Goal: Task Accomplishment & Management: Manage account settings

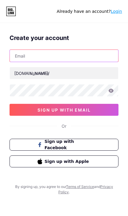
click at [18, 59] on input "text" at bounding box center [64, 56] width 108 height 12
type input "garciasremodeling1@gmail.com"
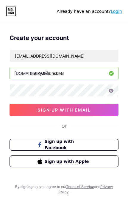
type input "backyardbriskets"
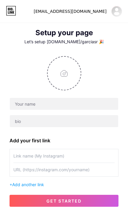
click at [70, 75] on input "file" at bounding box center [64, 73] width 33 height 33
type input "C:\fakepath\B0DBFC55-9214-40BA-B6C3-EB9A7BD49EEF.jpeg"
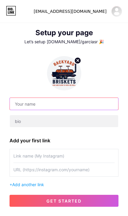
click at [17, 103] on input "text" at bounding box center [64, 104] width 108 height 12
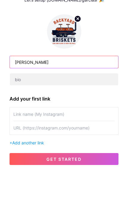
type input "Felipe garcia"
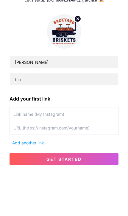
scroll to position [42, 0]
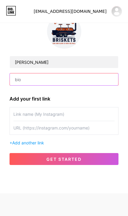
click at [16, 81] on input "text" at bounding box center [64, 79] width 108 height 12
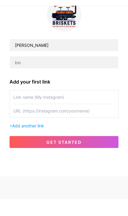
scroll to position [43, 0]
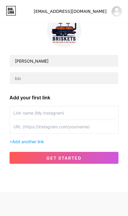
click at [14, 112] on input "text" at bounding box center [63, 112] width 101 height 13
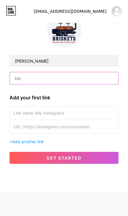
click at [21, 80] on input "text" at bounding box center [64, 78] width 108 height 12
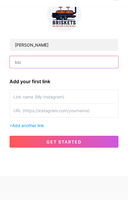
click at [24, 72] on input "text" at bounding box center [64, 78] width 108 height 12
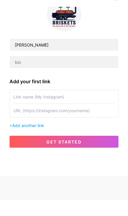
click at [16, 106] on input "text" at bounding box center [63, 112] width 101 height 13
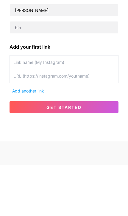
click at [13, 106] on input "text" at bounding box center [63, 112] width 101 height 13
paste input "[URL][DOMAIN_NAME]"
type input "[URL][DOMAIN_NAME]"
click at [23, 120] on input "text" at bounding box center [63, 126] width 101 height 13
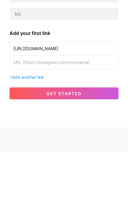
click at [20, 120] on input "text" at bounding box center [63, 126] width 101 height 13
paste input "[URL][DOMAIN_NAME]"
type input "[URL][DOMAIN_NAME]"
click at [49, 106] on input "[URL][DOMAIN_NAME]" at bounding box center [63, 112] width 101 height 13
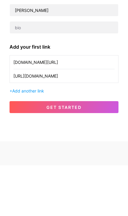
click at [112, 106] on input "http.com/backyardbriskets?igsh=MXRoeGlqMzNnN2gzcg%3D%3D&utm_source=qr" at bounding box center [63, 112] width 101 height 13
click at [107, 106] on input "http.com/backyardbriskets?igsh=MXRoeGlqMzNnN2gzcg%3D%3D&utm_source=qr" at bounding box center [63, 112] width 101 height 13
click at [110, 106] on input "http.com/backyar%3D%3D&utm_source=qr" at bounding box center [63, 112] width 101 height 13
click at [106, 106] on input "http.com/backyar%3D%3D&utm_source=qr" at bounding box center [63, 112] width 101 height 13
type input "http.com/"
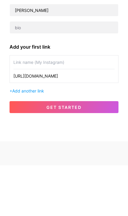
click at [108, 120] on input "[URL][DOMAIN_NAME]" at bounding box center [63, 126] width 101 height 13
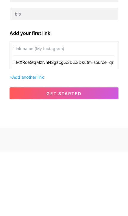
click at [110, 120] on input "=MXRoeGlqMzNnN2gzcg%3D%3D&utm_source=qr" at bounding box center [63, 126] width 101 height 13
type input "="
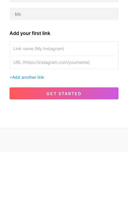
click at [20, 120] on input "text" at bounding box center [63, 126] width 101 height 13
paste input "[URL][DOMAIN_NAME]"
type input "[URL][DOMAIN_NAME]"
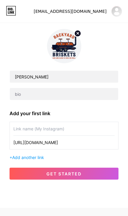
scroll to position [18, 0]
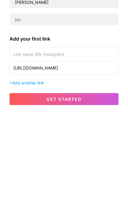
click at [17, 131] on input "text" at bounding box center [63, 137] width 101 height 13
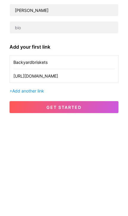
type input "Backyardbriskets"
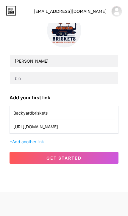
click at [11, 142] on div "+ Add another link" at bounding box center [64, 141] width 109 height 6
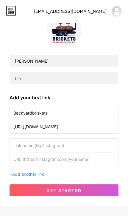
click at [95, 147] on input "text" at bounding box center [63, 144] width 101 height 13
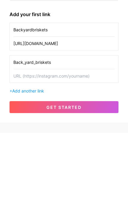
type input "Back_yard_briskets"
click at [21, 152] on input "text" at bounding box center [63, 158] width 101 height 13
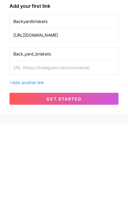
click at [19, 152] on input "text" at bounding box center [63, 158] width 101 height 13
paste input "[URL][DOMAIN_NAME]"
type input "[URL][DOMAIN_NAME]"
click at [14, 138] on input "Back_yard_briskets" at bounding box center [63, 144] width 101 height 13
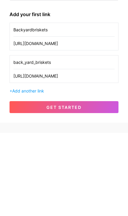
type input "back_yard_briskets"
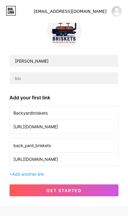
click at [12, 172] on div "+ Add another link" at bounding box center [64, 174] width 109 height 6
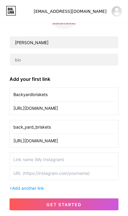
scroll to position [65, 0]
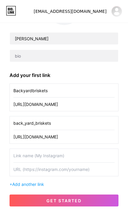
click at [95, 156] on input "text" at bounding box center [63, 155] width 101 height 13
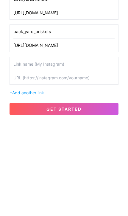
click at [20, 162] on input "text" at bounding box center [63, 168] width 101 height 13
click at [19, 162] on input "text" at bounding box center [63, 168] width 101 height 13
paste input "[URL][DOMAIN_NAME]"
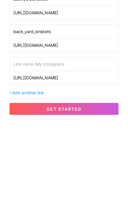
type input "[URL][DOMAIN_NAME]"
click at [21, 149] on input "text" at bounding box center [63, 155] width 101 height 13
type input "Back Yard Briskets"
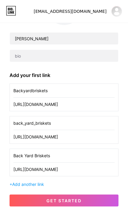
click at [84, 201] on button "get started" at bounding box center [64, 200] width 109 height 12
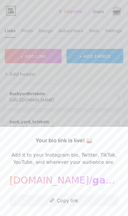
click at [90, 203] on button "Copy link" at bounding box center [64, 200] width 109 height 12
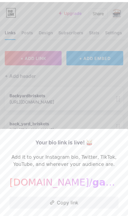
scroll to position [16, 0]
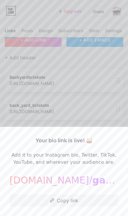
click at [17, 99] on div at bounding box center [64, 108] width 128 height 216
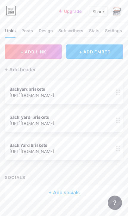
scroll to position [0, 0]
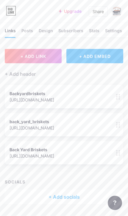
click at [11, 74] on div "+ Add header" at bounding box center [20, 73] width 31 height 7
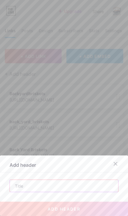
click at [98, 186] on input "text" at bounding box center [64, 186] width 108 height 12
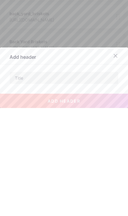
scroll to position [16, 0]
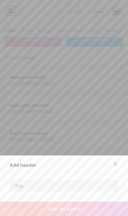
click at [115, 164] on icon at bounding box center [115, 163] width 3 height 3
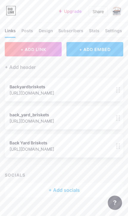
scroll to position [0, 0]
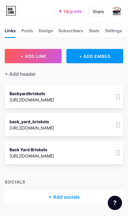
click at [27, 29] on div "Posts" at bounding box center [27, 32] width 12 height 10
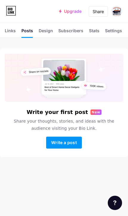
click at [45, 31] on div "Design" at bounding box center [46, 32] width 14 height 10
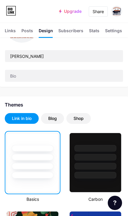
scroll to position [66, 0]
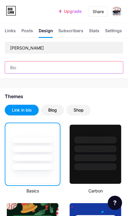
click at [16, 67] on input "text" at bounding box center [64, 67] width 118 height 12
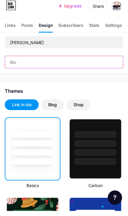
click at [24, 64] on input "text" at bounding box center [64, 67] width 118 height 12
paste input "[URL][DOMAIN_NAME]"
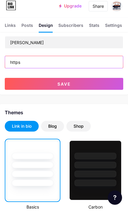
type input "http"
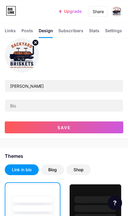
scroll to position [27, 0]
click at [97, 32] on div "Stats" at bounding box center [94, 32] width 10 height 10
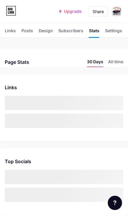
scroll to position [216, 128]
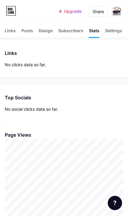
click at [114, 32] on div "Settings" at bounding box center [113, 32] width 17 height 10
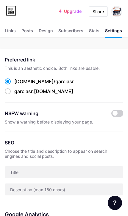
click at [28, 31] on div "Posts" at bounding box center [27, 32] width 12 height 10
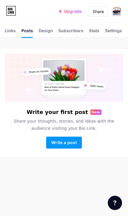
click at [41, 30] on div "Design" at bounding box center [46, 32] width 14 height 10
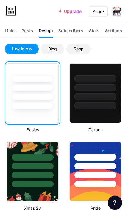
scroll to position [89, 0]
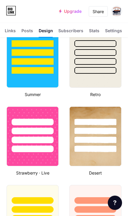
click at [11, 11] on icon at bounding box center [10, 12] width 1 height 3
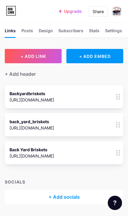
click at [105, 54] on div "+ ADD EMBED" at bounding box center [94, 56] width 57 height 14
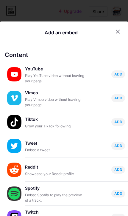
click at [119, 123] on span "ADD" at bounding box center [118, 121] width 8 height 5
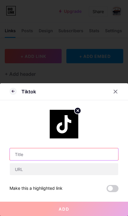
click at [87, 157] on input "text" at bounding box center [64, 154] width 108 height 12
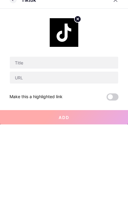
scroll to position [16, 0]
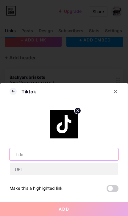
click at [89, 156] on input "text" at bounding box center [64, 154] width 108 height 12
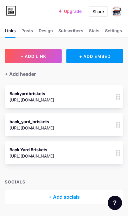
click at [21, 54] on span "+ ADD LINK" at bounding box center [34, 56] width 26 height 5
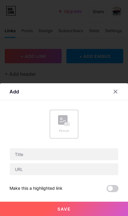
click at [114, 96] on div at bounding box center [115, 91] width 11 height 11
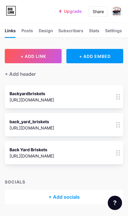
click at [15, 53] on button "+ ADD LINK" at bounding box center [33, 56] width 57 height 14
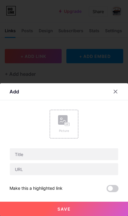
click at [113, 96] on div at bounding box center [119, 91] width 18 height 11
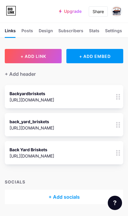
click at [113, 32] on div "Settings" at bounding box center [113, 32] width 17 height 10
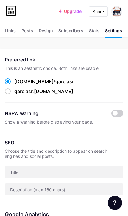
click at [8, 33] on div "Links" at bounding box center [10, 32] width 11 height 10
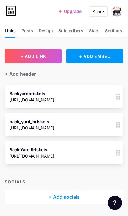
click at [23, 31] on div "Posts" at bounding box center [27, 32] width 12 height 10
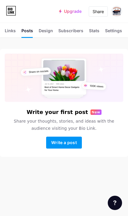
click at [44, 30] on div "Design" at bounding box center [46, 32] width 14 height 10
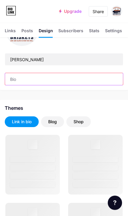
click at [11, 77] on input "text" at bounding box center [64, 79] width 118 height 12
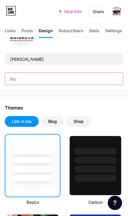
scroll to position [54, 0]
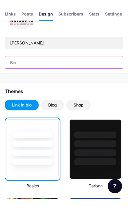
click at [11, 73] on input "text" at bounding box center [64, 79] width 118 height 12
paste input "Low and Slow the Backyard Way. Benefit Plate Sales • Parties • Pop-Ups • Fundra…"
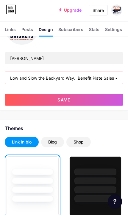
type input "Low and Slow the Backyard Way. Benefit Plate Sales • Parties • Pop-Ups • Fundra…"
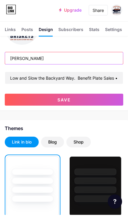
click at [35, 54] on input "Felipe garcia" at bounding box center [64, 59] width 118 height 12
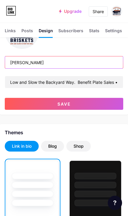
click at [41, 61] on input "Felipe garcia" at bounding box center [64, 62] width 118 height 12
type input "F"
type input "Back Yard Briskets"
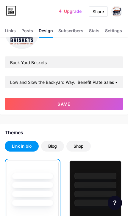
click at [21, 101] on button "Save" at bounding box center [64, 104] width 119 height 12
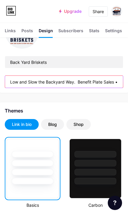
click at [46, 80] on input "Low and Slow the Backyard Way. Benefit Plate Sales • Parties • Pop-Ups • Fundra…" at bounding box center [64, 82] width 118 height 12
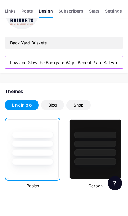
click at [15, 76] on input "Low and Slow the Backyard Way. Benefit Plate Sales • Parties • Pop-Ups • Fundra…" at bounding box center [64, 82] width 118 height 12
click at [107, 76] on input "Low and Slow the Backyard Way. Benefit Plate Sales • Parties • Pop-Ups • Fundra…" at bounding box center [64, 82] width 118 height 12
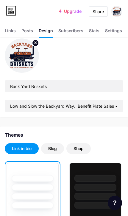
scroll to position [0, 0]
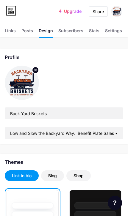
click at [25, 30] on div "Posts" at bounding box center [27, 32] width 12 height 10
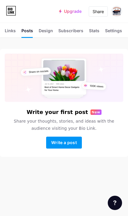
click at [5, 30] on div "Links" at bounding box center [10, 32] width 11 height 10
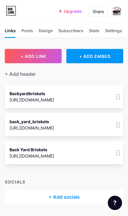
click at [87, 57] on div "+ ADD EMBED" at bounding box center [94, 56] width 57 height 14
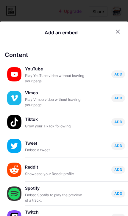
click at [118, 33] on icon at bounding box center [118, 31] width 5 height 5
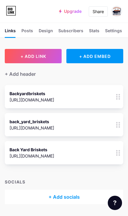
click at [119, 98] on icon at bounding box center [118, 97] width 4 height 6
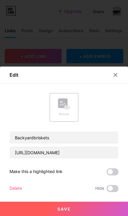
click at [61, 108] on rect at bounding box center [63, 103] width 10 height 10
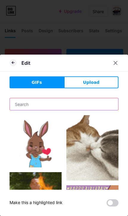
click at [16, 103] on input "text" at bounding box center [64, 104] width 108 height 12
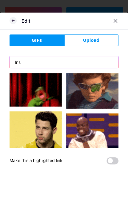
type input "Ins"
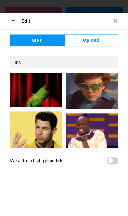
scroll to position [16, 0]
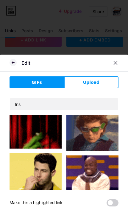
click at [12, 65] on icon at bounding box center [13, 62] width 7 height 7
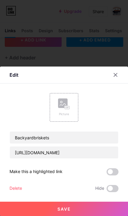
click at [59, 111] on div "Picture" at bounding box center [64, 107] width 12 height 18
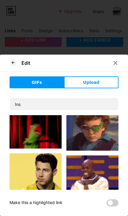
click at [80, 82] on button "Upload" at bounding box center [91, 82] width 54 height 12
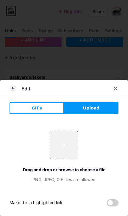
click at [64, 147] on input "file" at bounding box center [64, 145] width 28 height 28
click at [115, 93] on div at bounding box center [115, 88] width 11 height 11
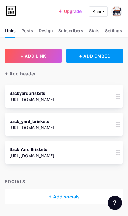
scroll to position [0, 0]
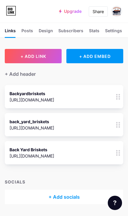
click at [113, 32] on div "Settings" at bounding box center [113, 32] width 17 height 10
click at [27, 29] on div "Posts" at bounding box center [27, 32] width 12 height 10
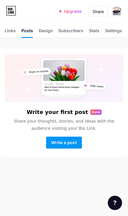
click at [46, 28] on div "Design" at bounding box center [46, 32] width 14 height 10
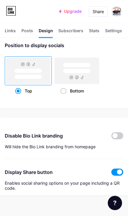
scroll to position [1087, 0]
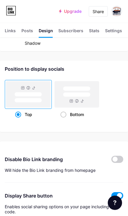
click at [60, 113] on span at bounding box center [63, 114] width 6 height 6
click at [60, 120] on input "Bottom" at bounding box center [62, 122] width 4 height 4
radio input "true"
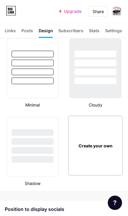
scroll to position [935, 0]
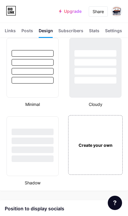
click at [18, 74] on div at bounding box center [33, 71] width 42 height 7
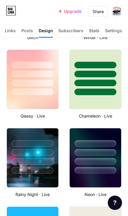
scroll to position [376, 0]
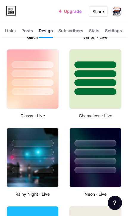
click at [106, 156] on div at bounding box center [96, 150] width 52 height 45
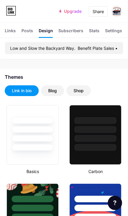
scroll to position [81, 0]
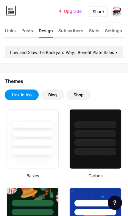
click at [55, 91] on div "Blog" at bounding box center [52, 94] width 23 height 11
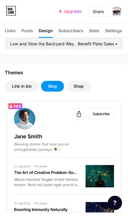
scroll to position [95, 0]
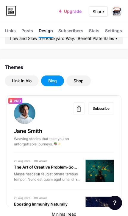
click at [77, 81] on div "Shop" at bounding box center [79, 81] width 10 height 6
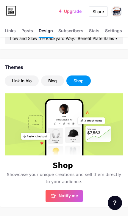
click at [17, 82] on div "Link in bio" at bounding box center [22, 81] width 20 height 6
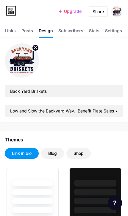
scroll to position [0, 0]
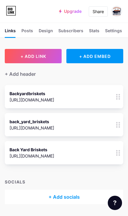
click at [18, 56] on button "+ ADD LINK" at bounding box center [33, 56] width 57 height 14
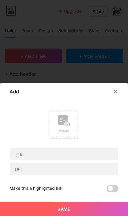
click at [117, 93] on icon at bounding box center [115, 91] width 3 height 3
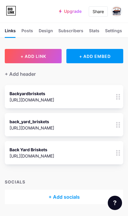
click at [19, 59] on button "+ ADD LINK" at bounding box center [33, 56] width 57 height 14
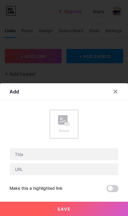
click at [70, 128] on div "Picture" at bounding box center [64, 130] width 12 height 4
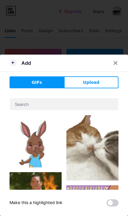
click at [104, 84] on button "Upload" at bounding box center [91, 82] width 54 height 12
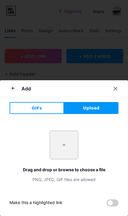
click at [70, 147] on input "file" at bounding box center [64, 145] width 28 height 28
type input "C:\fakepath\B0DBFC55-9214-40BA-B6C3-EB9A7BD49EEF.jpeg"
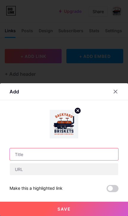
click at [91, 155] on input "text" at bounding box center [64, 154] width 108 height 12
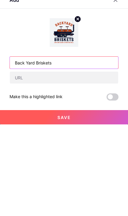
type input "Back Yard Briskets"
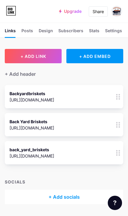
click at [14, 58] on button "+ ADD LINK" at bounding box center [33, 56] width 57 height 14
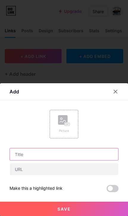
click at [19, 158] on input "text" at bounding box center [64, 154] width 108 height 12
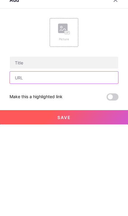
click at [18, 163] on input "text" at bounding box center [64, 169] width 108 height 12
type input "B"
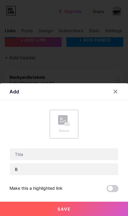
scroll to position [0, 0]
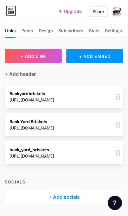
click at [98, 12] on div "Share" at bounding box center [98, 11] width 11 height 6
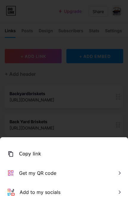
click at [19, 154] on div "Copy link" at bounding box center [30, 153] width 22 height 7
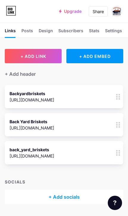
click at [52, 194] on div "+ Add socials" at bounding box center [64, 196] width 119 height 14
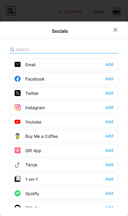
click at [114, 78] on div "Facebook Add" at bounding box center [64, 78] width 109 height 13
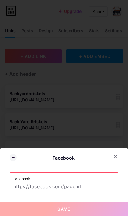
click at [102, 187] on input "text" at bounding box center [63, 186] width 101 height 10
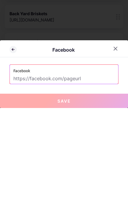
scroll to position [16, 0]
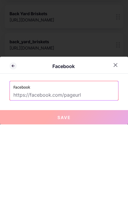
click at [117, 151] on div at bounding box center [115, 156] width 11 height 11
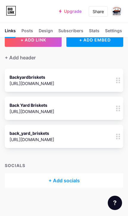
click at [54, 86] on div "Backyardbriskets [URL][DOMAIN_NAME]" at bounding box center [32, 80] width 45 height 14
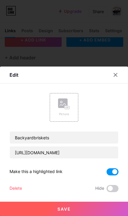
click at [115, 78] on div at bounding box center [115, 74] width 11 height 11
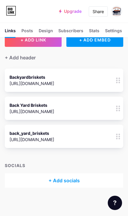
click at [54, 112] on div "[URL][DOMAIN_NAME]" at bounding box center [32, 111] width 45 height 6
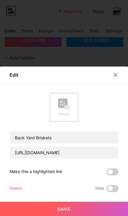
click at [120, 75] on div at bounding box center [115, 74] width 11 height 11
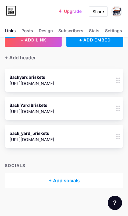
click at [76, 184] on div "+ Add socials" at bounding box center [64, 180] width 119 height 14
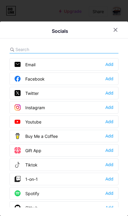
click at [110, 82] on div "Facebook Add" at bounding box center [64, 78] width 109 height 13
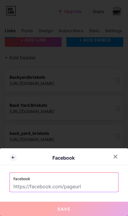
click at [85, 186] on input "text" at bounding box center [63, 186] width 101 height 10
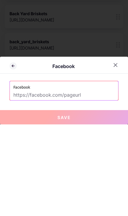
click at [17, 181] on input "text" at bounding box center [63, 186] width 101 height 10
paste input "wwXIfr"
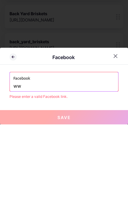
type input "w"
click at [117, 145] on icon at bounding box center [115, 147] width 5 height 5
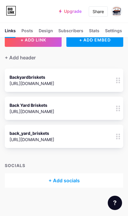
copy div "[URL][DOMAIN_NAME]"
click at [72, 184] on div "+ Add socials" at bounding box center [64, 180] width 119 height 14
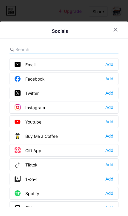
click at [113, 108] on div "Add" at bounding box center [109, 107] width 8 height 6
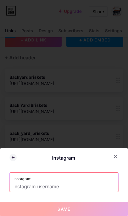
click at [86, 184] on input "text" at bounding box center [63, 186] width 101 height 10
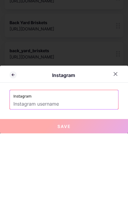
click at [18, 181] on input "text" at bounding box center [63, 186] width 101 height 10
paste input "[URL][DOMAIN_NAME]"
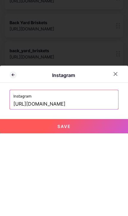
click at [15, 201] on button "Save" at bounding box center [64, 208] width 128 height 14
type input "[URL][DOMAIN_NAME][DOMAIN_NAME]"
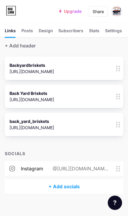
scroll to position [34, 0]
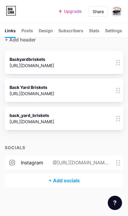
click at [54, 92] on div "[URL][DOMAIN_NAME]" at bounding box center [32, 93] width 45 height 6
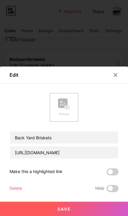
click at [116, 73] on icon at bounding box center [115, 74] width 5 height 5
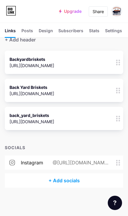
copy div "[URL][DOMAIN_NAME]"
click at [73, 182] on div "+ Add socials" at bounding box center [64, 180] width 119 height 14
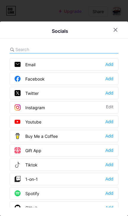
click at [112, 80] on div "Add" at bounding box center [109, 79] width 8 height 6
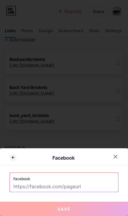
click at [87, 185] on input "text" at bounding box center [63, 186] width 101 height 10
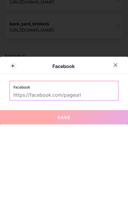
click at [19, 181] on input "text" at bounding box center [63, 186] width 101 height 10
paste input "[URL][DOMAIN_NAME]"
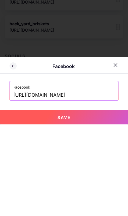
type input "[URL][DOMAIN_NAME]"
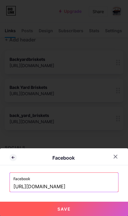
click at [89, 209] on button "Save" at bounding box center [64, 208] width 128 height 14
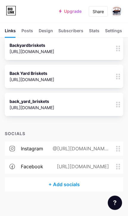
scroll to position [52, 0]
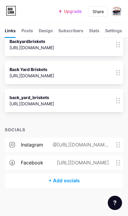
click at [80, 183] on div "+ Add socials" at bounding box center [64, 180] width 119 height 14
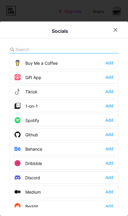
scroll to position [66, 0]
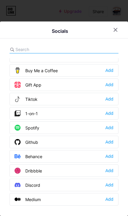
click at [115, 101] on div "Tiktok Add" at bounding box center [64, 99] width 109 height 13
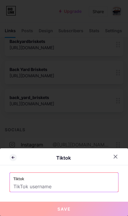
click at [88, 187] on input "text" at bounding box center [63, 186] width 101 height 10
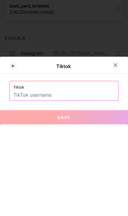
click at [18, 181] on input "text" at bounding box center [63, 186] width 101 height 10
paste input "[URL][DOMAIN_NAME]"
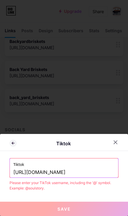
click at [100, 172] on input "[URL][DOMAIN_NAME]" at bounding box center [63, 172] width 101 height 10
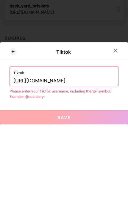
type input "backyardbriskets"
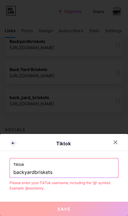
click at [117, 143] on icon at bounding box center [115, 142] width 5 height 5
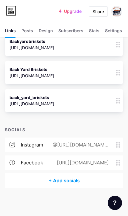
click at [99, 124] on div "+ ADD LINK + ADD EMBED + Add header Backyardbriskets [URL][DOMAIN_NAME] 0 Back …" at bounding box center [64, 92] width 128 height 191
copy div "[URL][DOMAIN_NAME]"
click at [71, 185] on div "+ Add socials" at bounding box center [64, 180] width 119 height 14
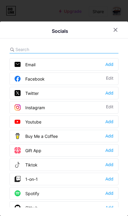
click at [113, 164] on div "Add" at bounding box center [109, 164] width 8 height 6
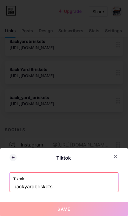
click at [80, 188] on input "backyardbriskets" at bounding box center [63, 186] width 101 height 10
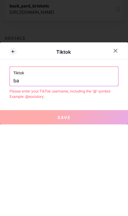
type input "b"
paste input "[URL][DOMAIN_NAME]"
type input "[URL][DOMAIN_NAME]"
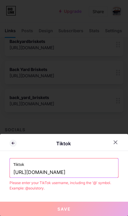
click at [104, 172] on input "[URL][DOMAIN_NAME]" at bounding box center [63, 172] width 101 height 10
click at [14, 98] on div at bounding box center [64, 108] width 128 height 216
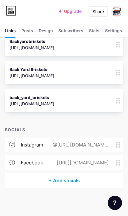
click at [74, 181] on div "+ Add socials" at bounding box center [64, 180] width 119 height 14
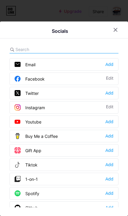
click at [110, 168] on div "Tiktok Add" at bounding box center [64, 164] width 109 height 13
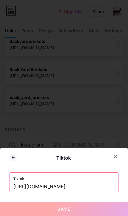
click at [104, 188] on input "[URL][DOMAIN_NAME]" at bounding box center [63, 186] width 101 height 10
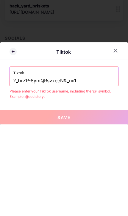
click at [100, 167] on input "?_t=ZP-8ymQRsvxeeN&_r=1" at bounding box center [63, 172] width 101 height 10
type input "?_"
paste input "[URL][DOMAIN_NAME]"
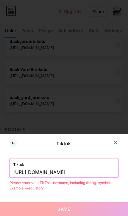
click at [111, 172] on input "[URL][DOMAIN_NAME]" at bounding box center [63, 172] width 101 height 10
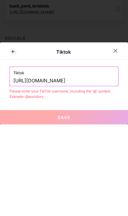
type input "[URL][DOMAIN_NAME]"
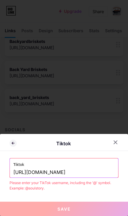
click at [98, 208] on button "Save" at bounding box center [64, 208] width 128 height 14
click at [98, 209] on button "Save" at bounding box center [64, 208] width 128 height 14
click at [18, 118] on div at bounding box center [64, 108] width 128 height 216
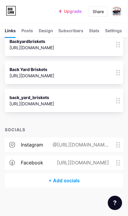
click at [118, 102] on icon at bounding box center [118, 101] width 4 height 6
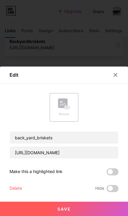
click at [119, 78] on div at bounding box center [115, 74] width 11 height 11
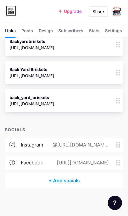
scroll to position [30, 0]
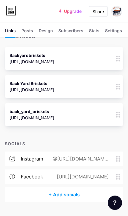
scroll to position [52, 0]
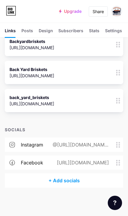
click at [57, 179] on div "+ Add socials" at bounding box center [64, 180] width 119 height 14
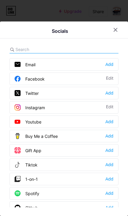
click at [24, 166] on span at bounding box center [20, 164] width 11 height 6
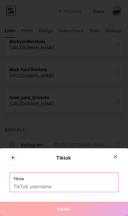
click at [30, 184] on input "text" at bounding box center [63, 186] width 101 height 10
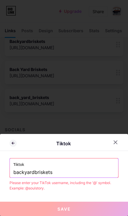
click at [16, 206] on button "Save" at bounding box center [64, 208] width 128 height 14
click at [89, 173] on input "backyardbriskets" at bounding box center [63, 172] width 101 height 10
click at [84, 206] on button "Save" at bounding box center [64, 208] width 128 height 14
click at [85, 172] on input "back_yard_briskets" at bounding box center [63, 172] width 101 height 10
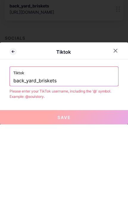
click at [67, 167] on input "back_yard_briskets" at bounding box center [63, 172] width 101 height 10
paste input "[URL][DOMAIN_NAME]"
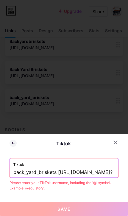
click at [110, 172] on input "back_yard_briskets [URL][DOMAIN_NAME]?" at bounding box center [63, 172] width 101 height 10
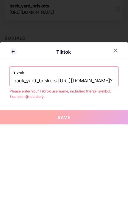
click at [52, 167] on input "back_yard_briskets [URL][DOMAIN_NAME]?" at bounding box center [63, 172] width 101 height 10
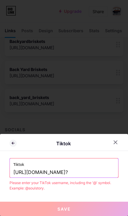
click at [105, 173] on input "[URL][DOMAIN_NAME]?" at bounding box center [63, 172] width 101 height 10
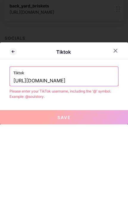
click at [60, 167] on input "[URL][DOMAIN_NAME]" at bounding box center [63, 172] width 101 height 10
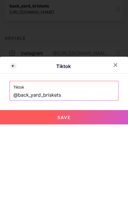
click at [17, 201] on button "Save" at bounding box center [64, 208] width 128 height 14
type input "[URL][DOMAIN_NAME]"
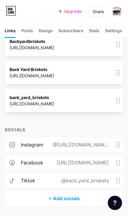
click at [53, 161] on div "[URL][DOMAIN_NAME]" at bounding box center [81, 162] width 69 height 7
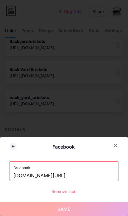
click at [119, 145] on div at bounding box center [115, 145] width 11 height 11
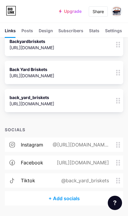
scroll to position [48, 0]
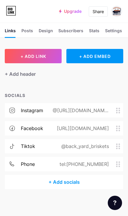
click at [116, 31] on div "Settings" at bounding box center [113, 32] width 17 height 10
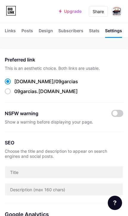
click at [95, 33] on div "Stats" at bounding box center [94, 32] width 10 height 10
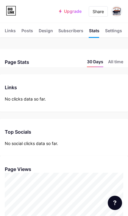
scroll to position [216, 128]
click at [75, 30] on div "Subscribers NEW" at bounding box center [70, 32] width 25 height 10
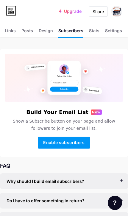
click at [47, 30] on div "Design" at bounding box center [46, 32] width 14 height 10
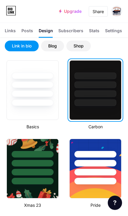
scroll to position [103, 0]
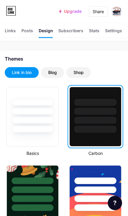
click at [10, 9] on icon at bounding box center [10, 9] width 1 height 3
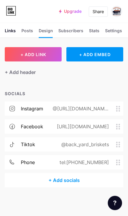
scroll to position [1, 0]
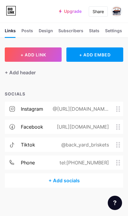
click at [10, 73] on div "+ Add header" at bounding box center [20, 72] width 31 height 7
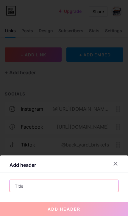
click at [23, 186] on input "text" at bounding box center [64, 186] width 108 height 12
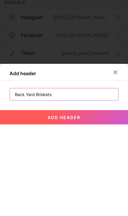
type input "Back Yard Briskets"
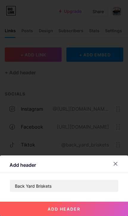
click at [28, 204] on button "add header" at bounding box center [64, 208] width 128 height 14
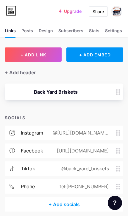
scroll to position [0, 0]
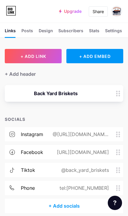
click at [115, 94] on div at bounding box center [118, 93] width 10 height 17
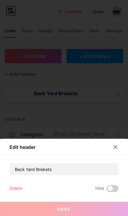
click at [14, 109] on div at bounding box center [64, 108] width 128 height 216
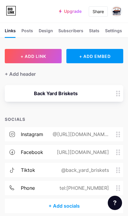
click at [117, 95] on circle at bounding box center [116, 95] width 1 height 1
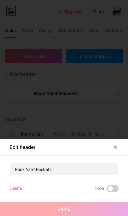
click at [24, 120] on div at bounding box center [64, 108] width 128 height 216
